Goal: Navigation & Orientation: Find specific page/section

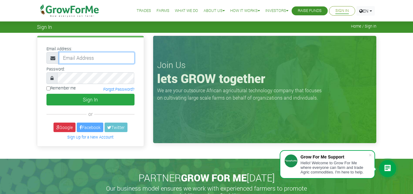
click at [75, 61] on input "email" at bounding box center [97, 58] width 76 height 12
type input "linda@growforme.com"
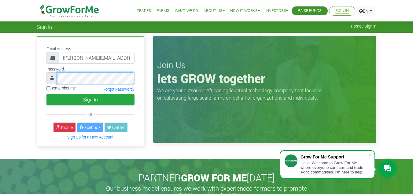
click at [46, 94] on button "Sign In" at bounding box center [90, 100] width 88 height 12
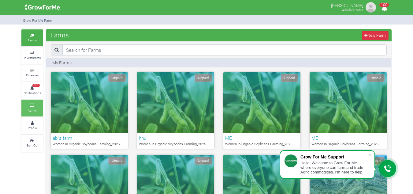
click at [37, 109] on link "Admin" at bounding box center [31, 107] width 21 height 17
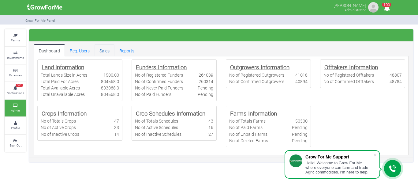
click at [103, 53] on link "Sales" at bounding box center [104, 50] width 20 height 12
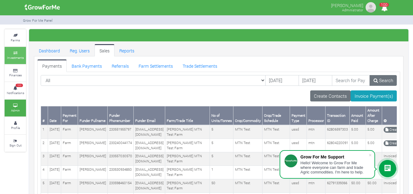
click at [21, 58] on small "Investments" at bounding box center [15, 57] width 17 height 4
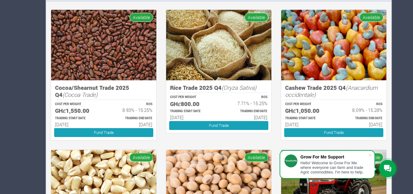
scroll to position [506, 0]
